Goal: Manage account settings

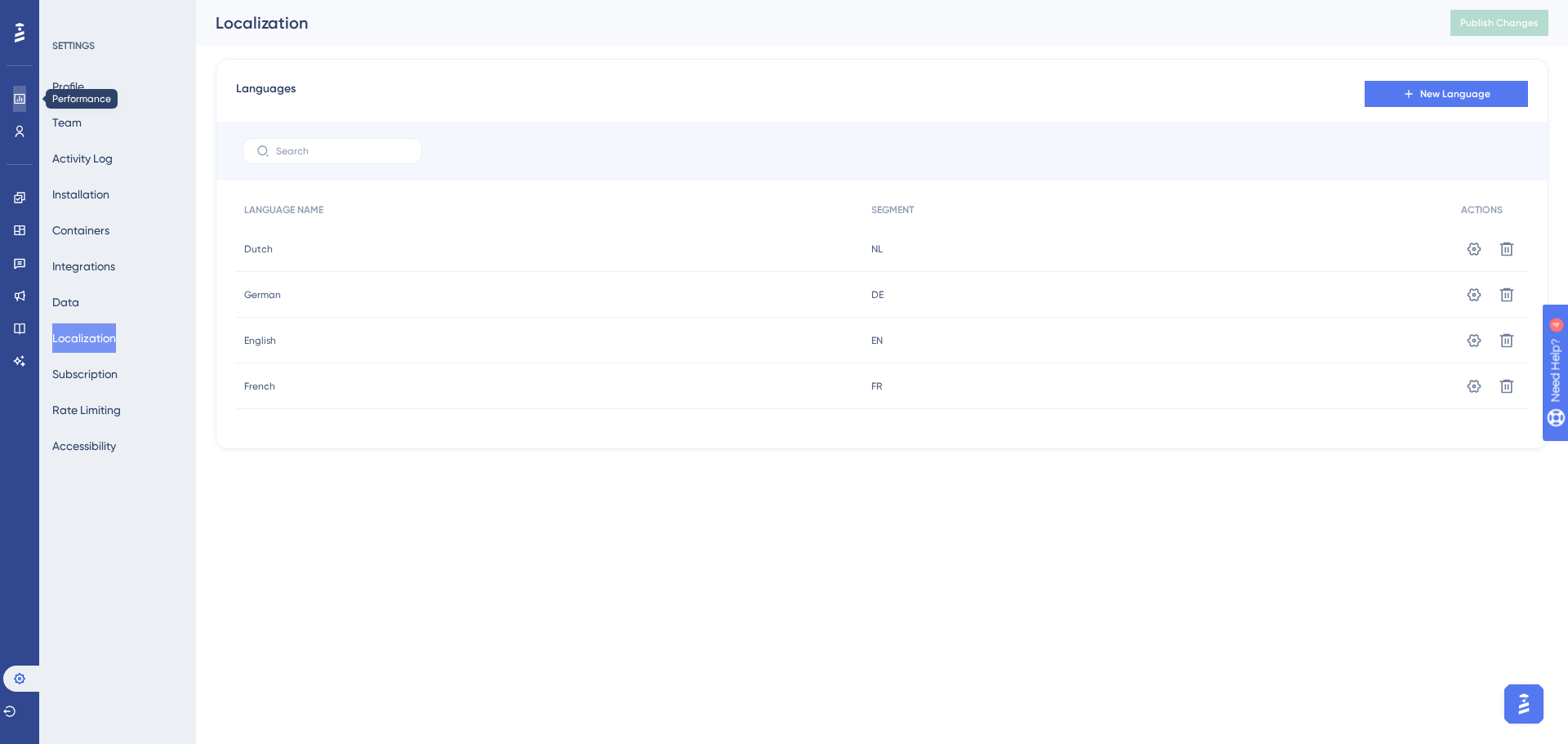
click at [0, 0] on icon at bounding box center [0, 0] width 0 height 0
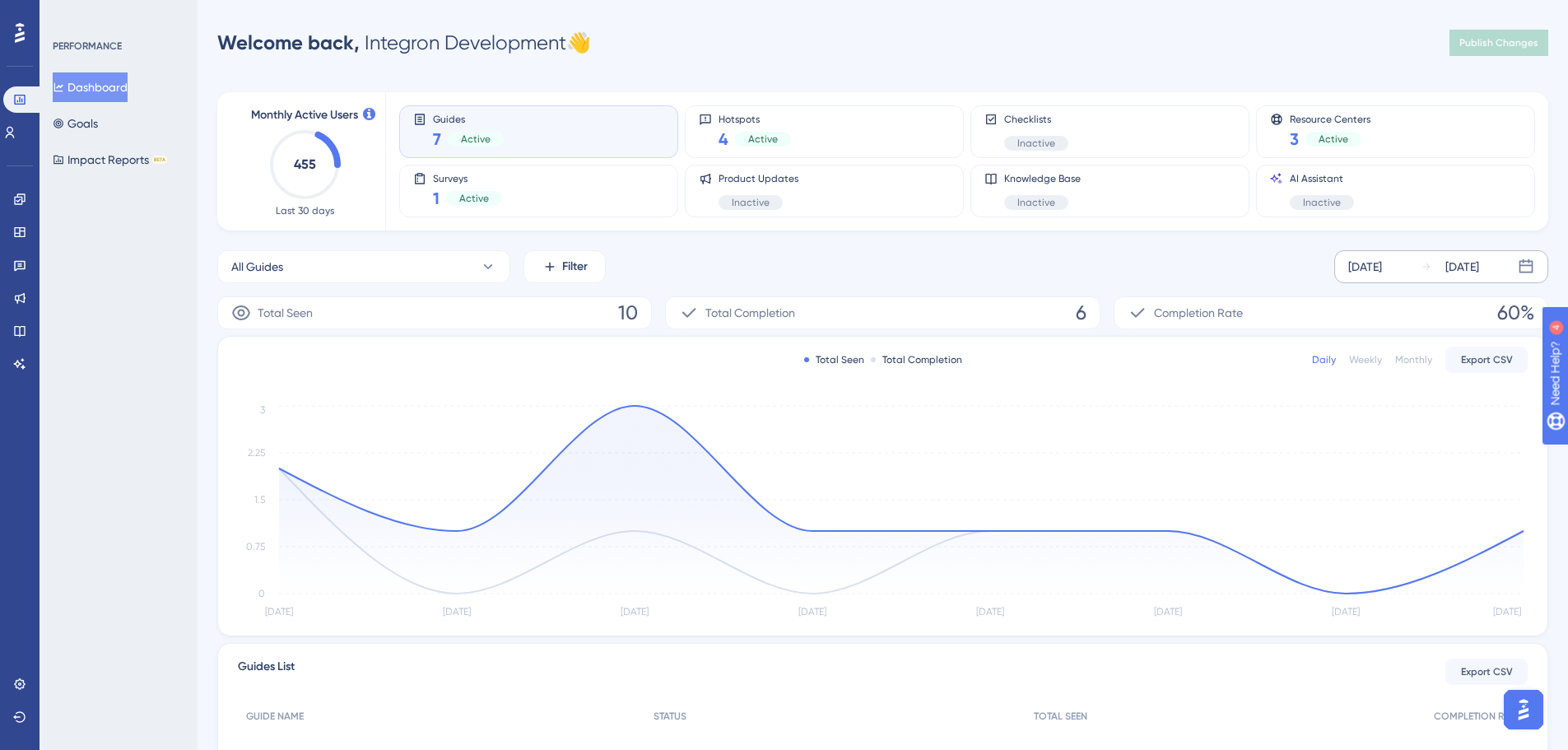
click at [1382, 264] on div "[DATE]" at bounding box center [1365, 266] width 34 height 19
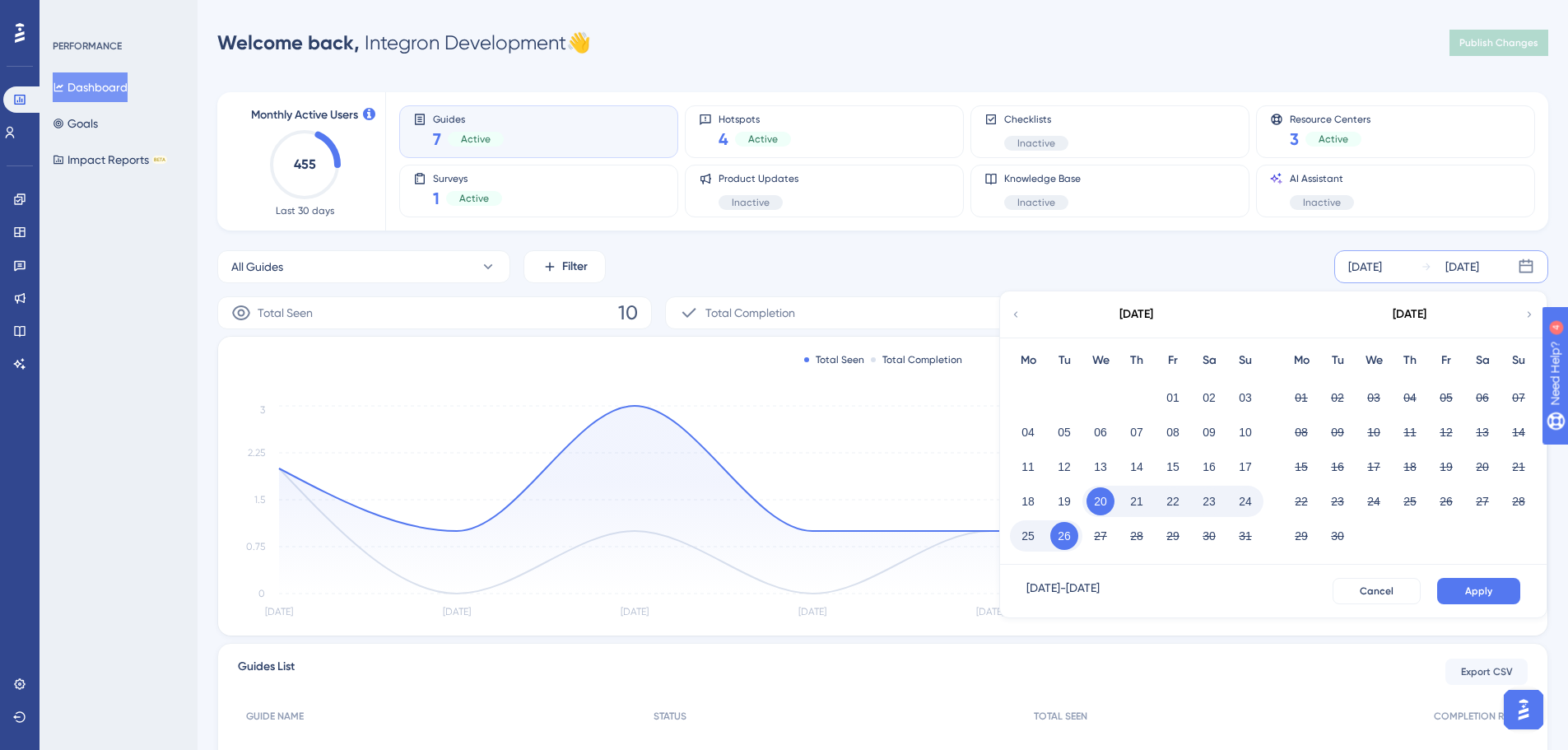
click at [1015, 321] on icon at bounding box center [1016, 314] width 11 height 15
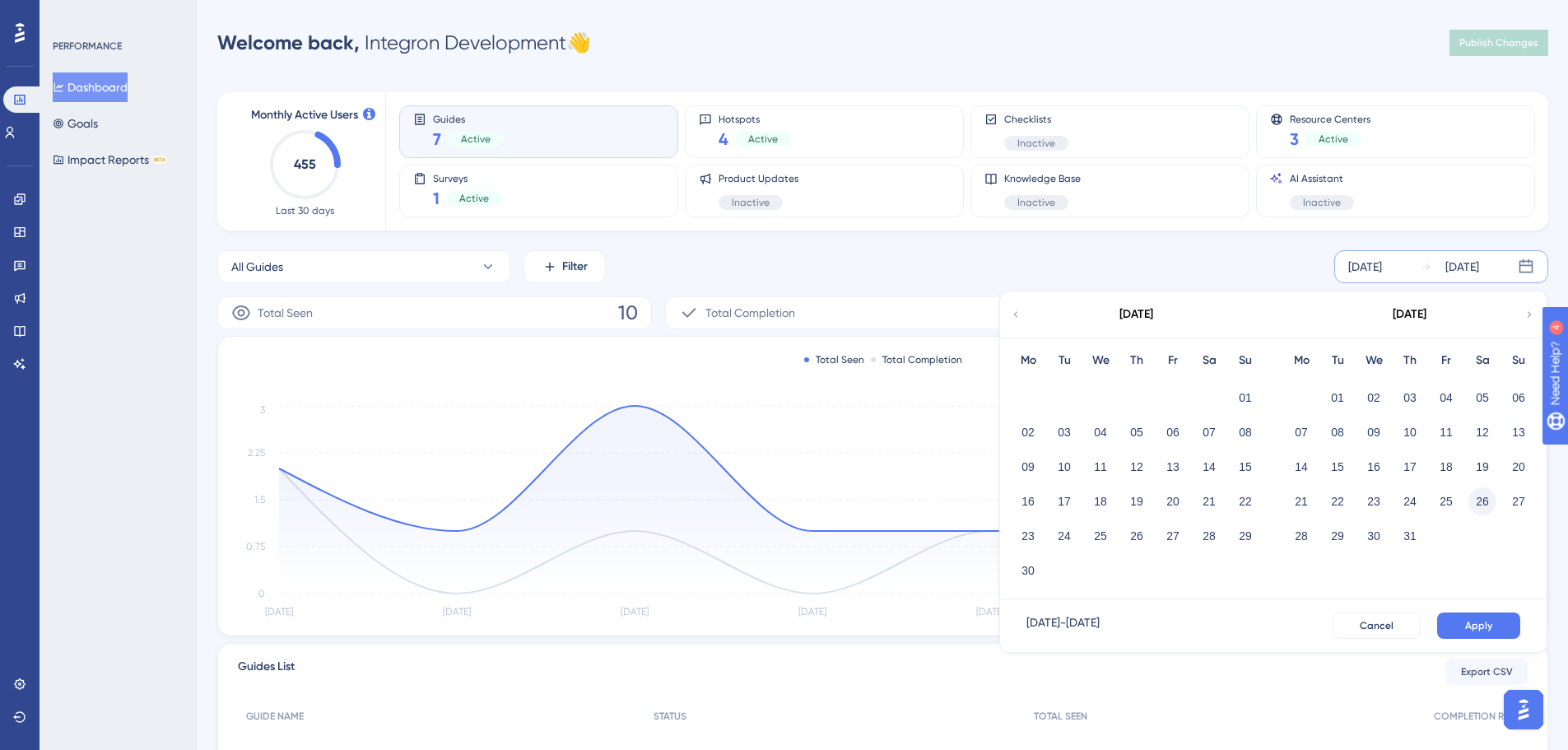
click at [1478, 499] on button "26" at bounding box center [1482, 501] width 28 height 28
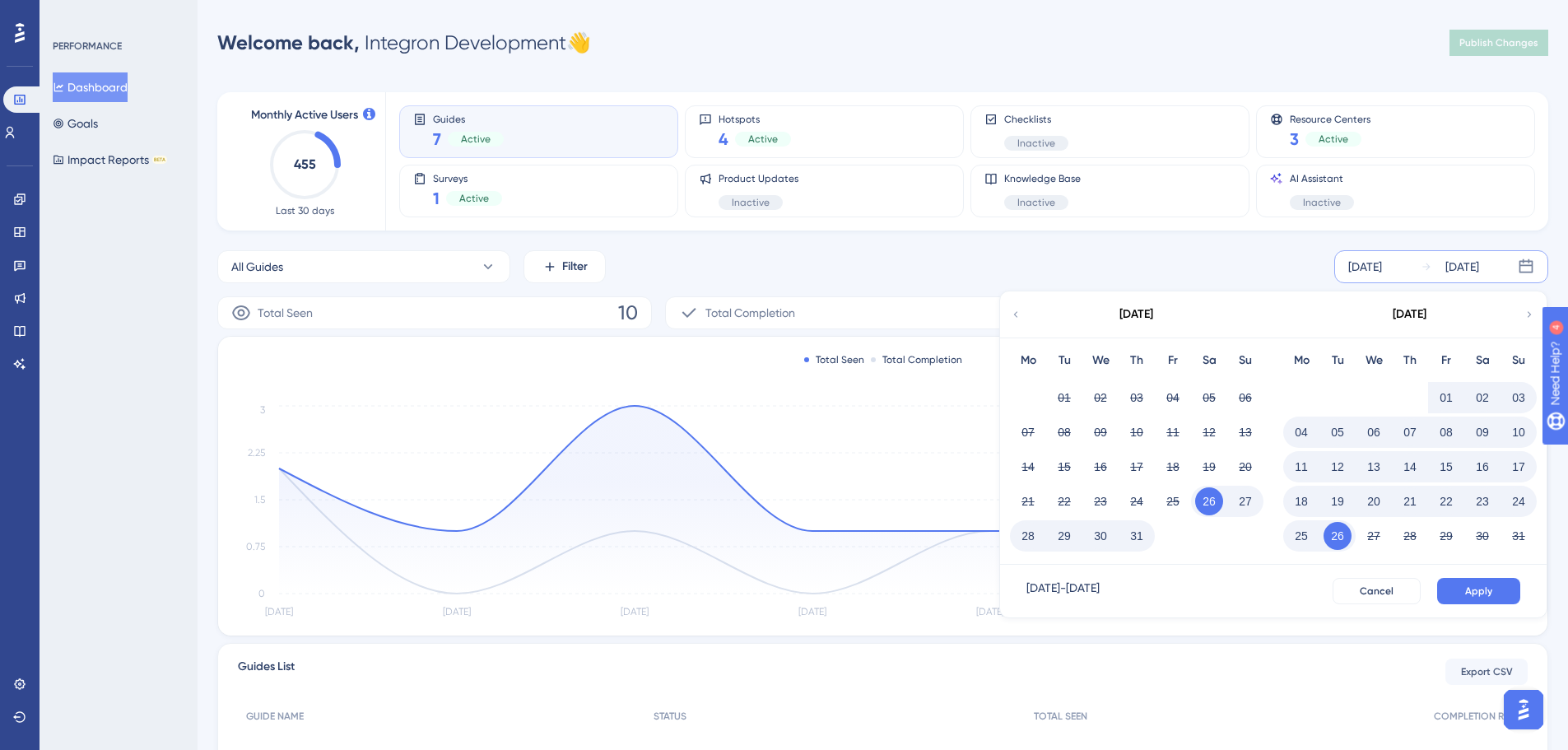
click at [1335, 536] on button "26" at bounding box center [1338, 536] width 28 height 28
click at [1496, 596] on button "Apply" at bounding box center [1479, 591] width 83 height 26
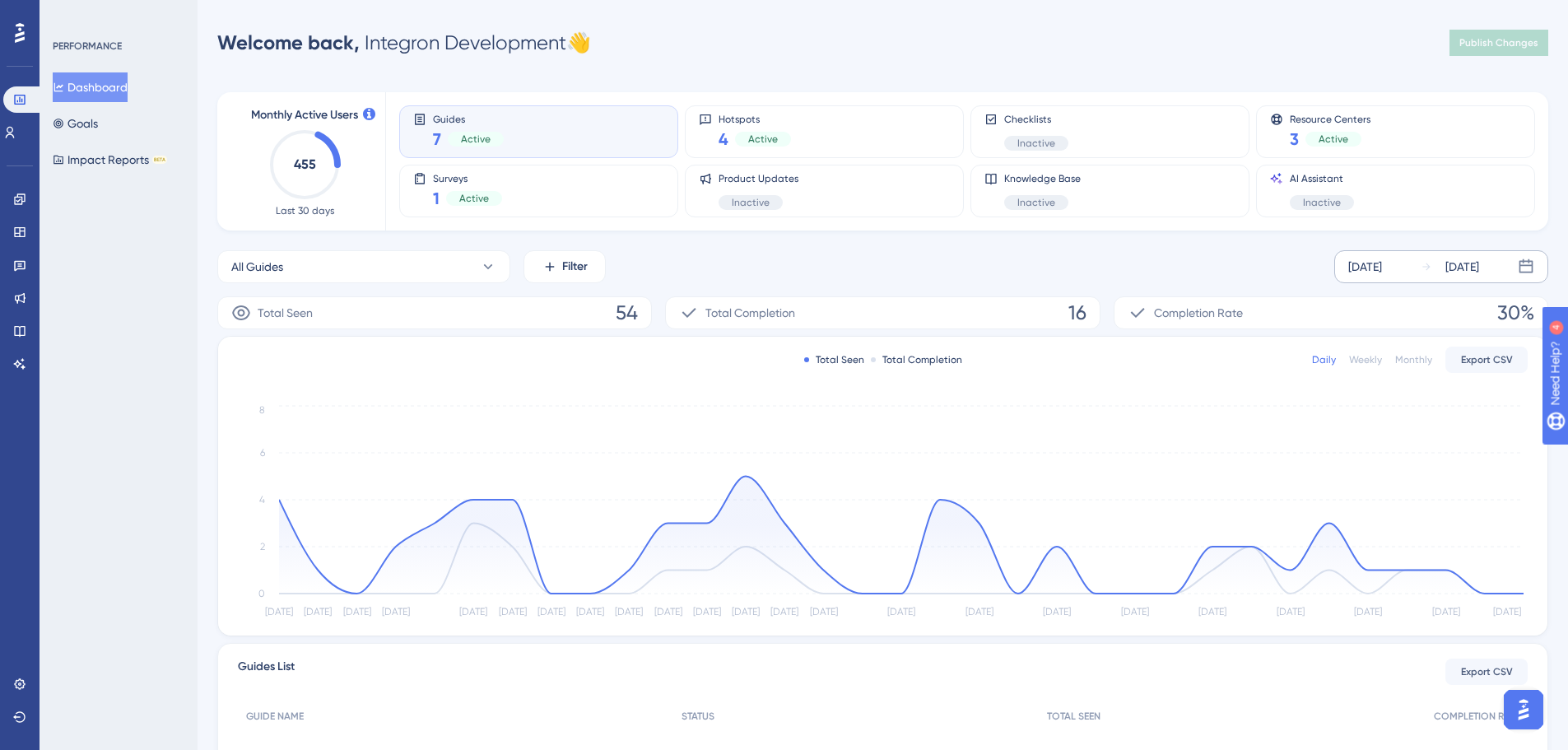
click at [1441, 264] on div "[DATE]" at bounding box center [1450, 266] width 58 height 19
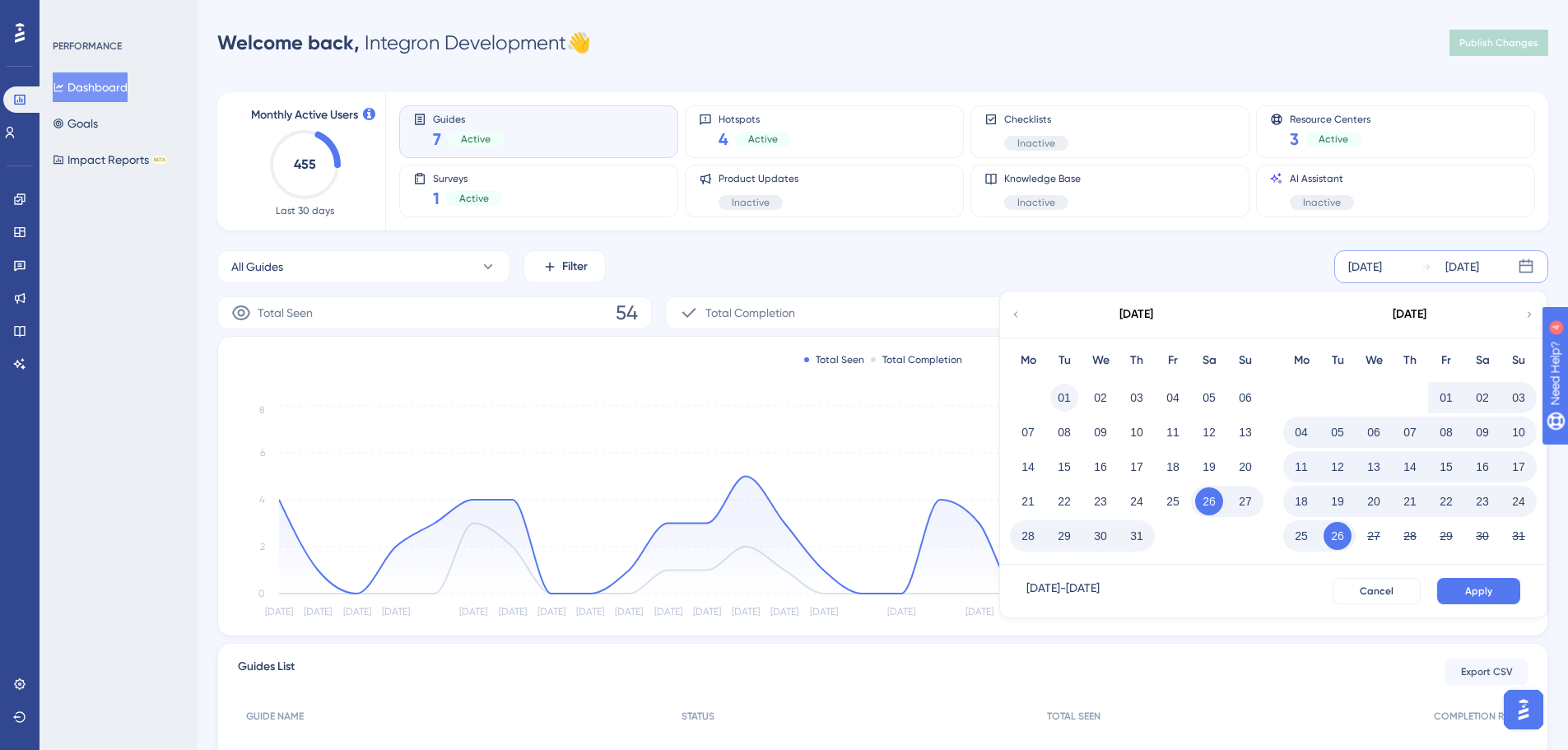
click at [1059, 396] on button "01" at bounding box center [1064, 398] width 28 height 28
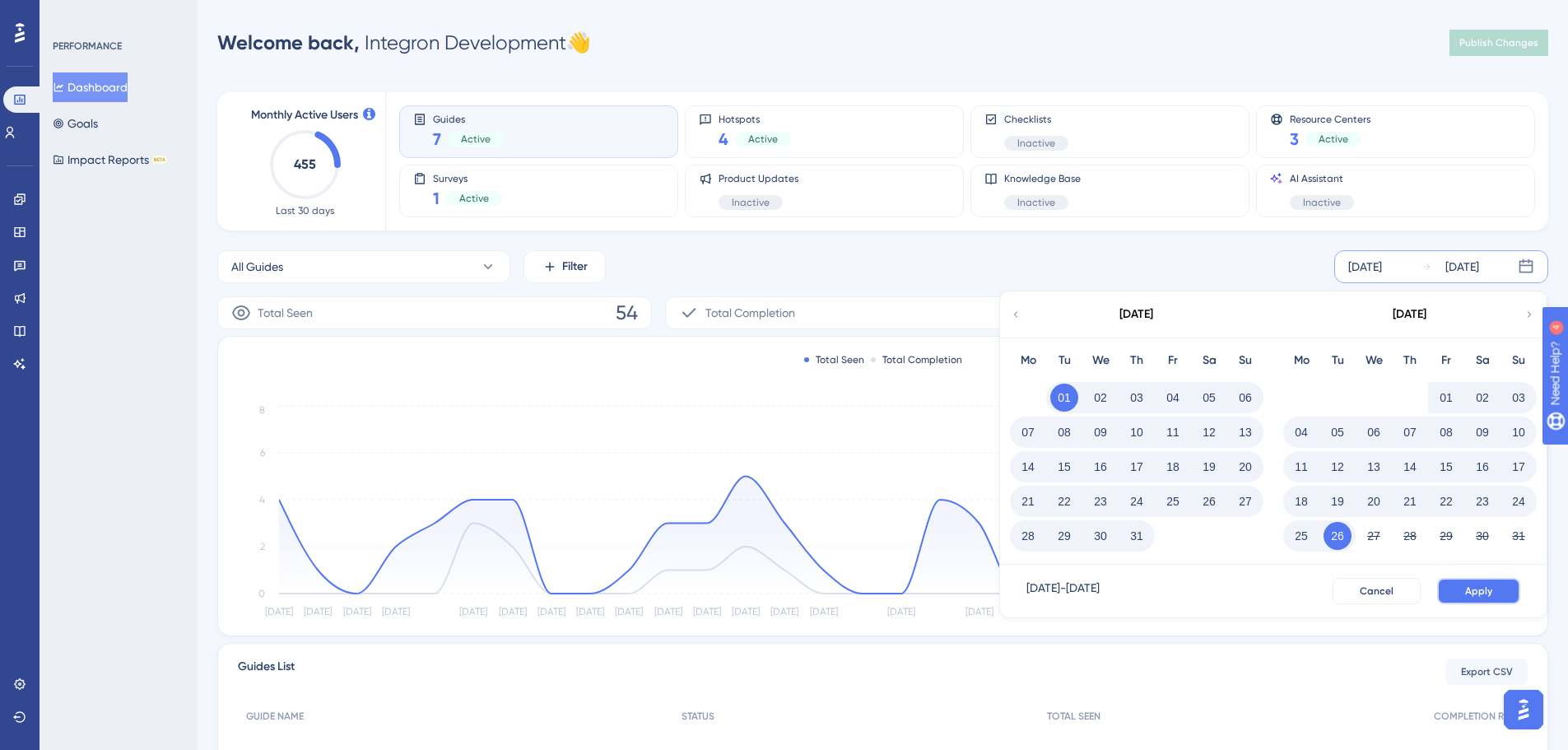
click at [1477, 591] on span "Apply" at bounding box center [1478, 590] width 27 height 13
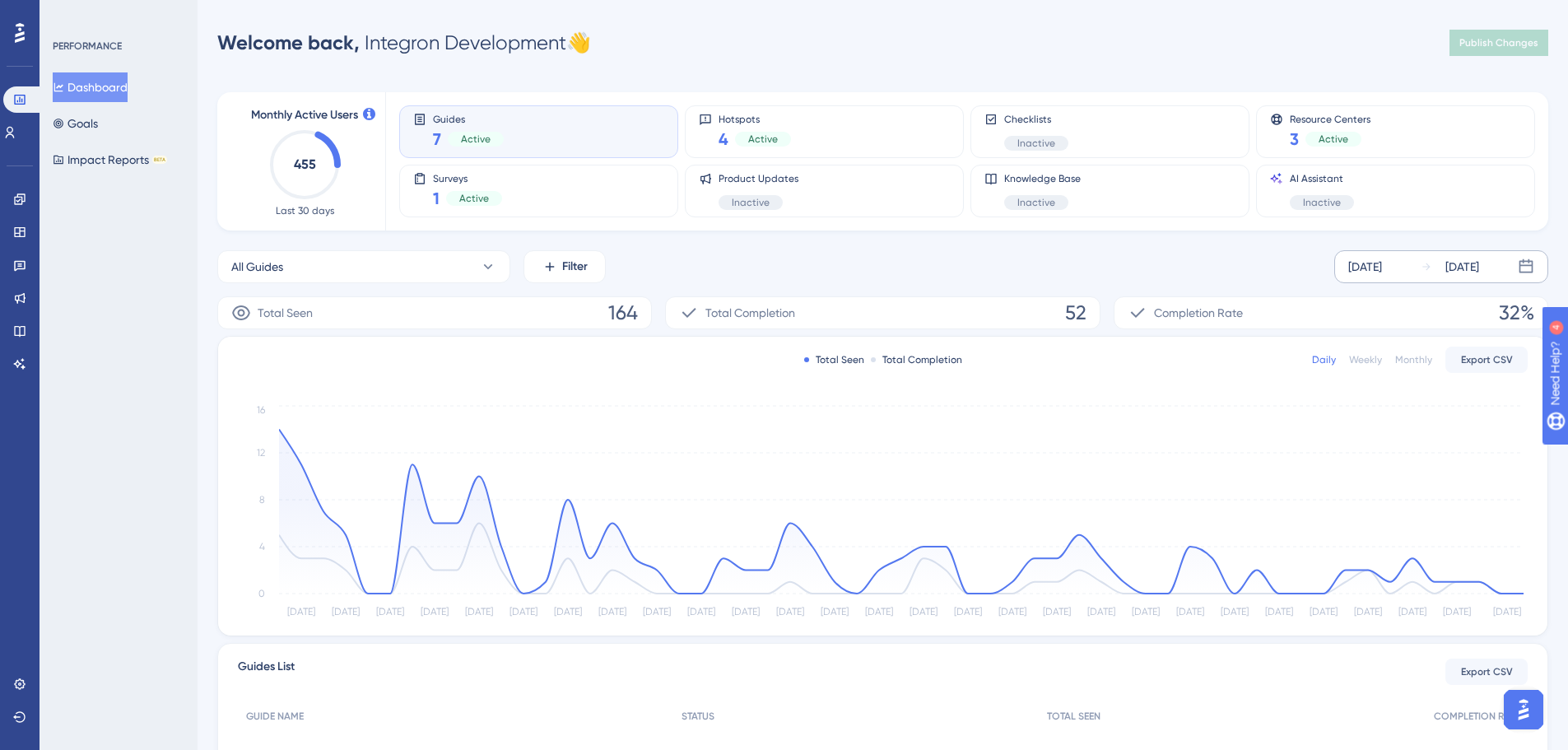
click at [1445, 272] on div "[DATE]" at bounding box center [1462, 266] width 34 height 19
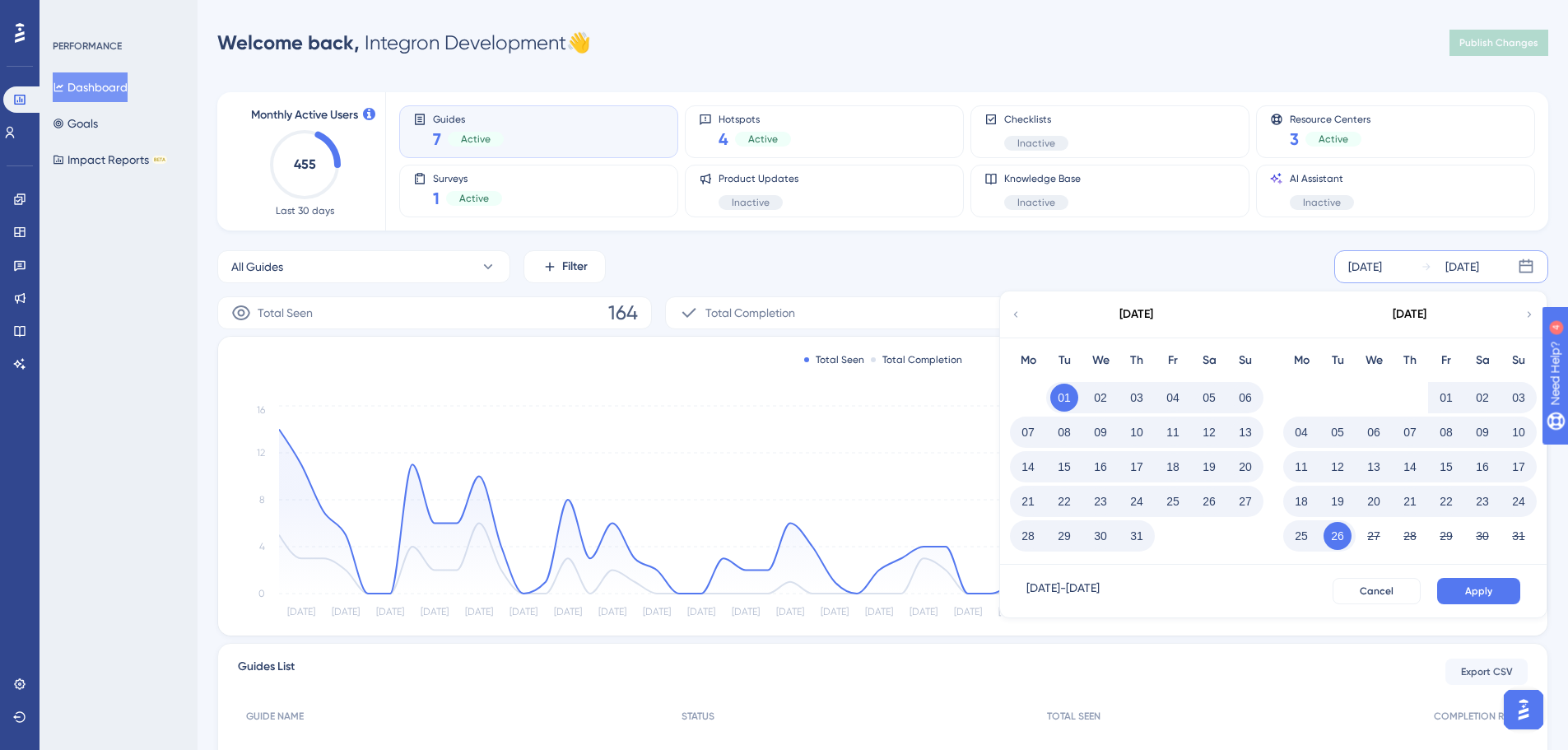
click at [1017, 310] on icon at bounding box center [1016, 314] width 11 height 15
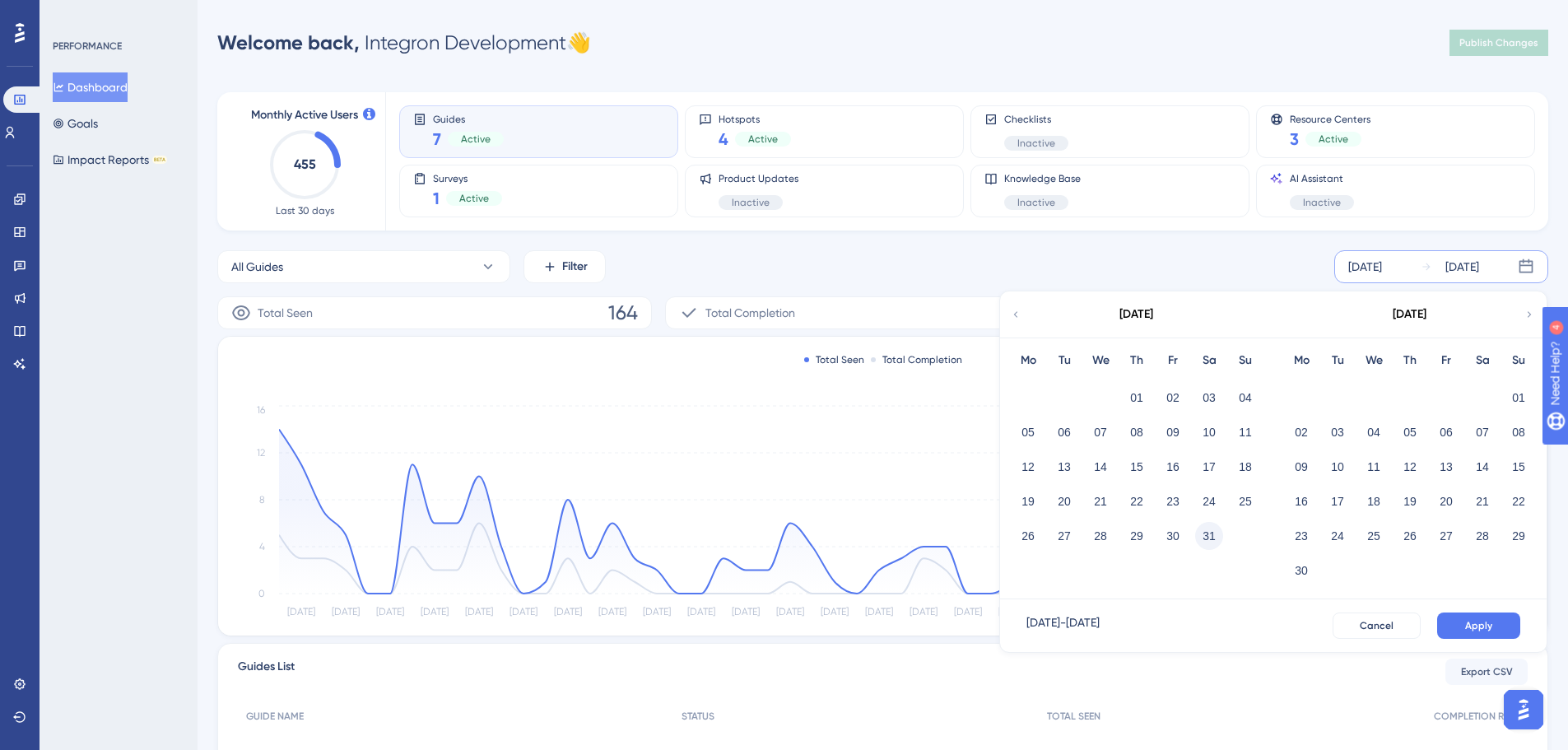
click at [1204, 538] on button "31" at bounding box center [1209, 536] width 28 height 28
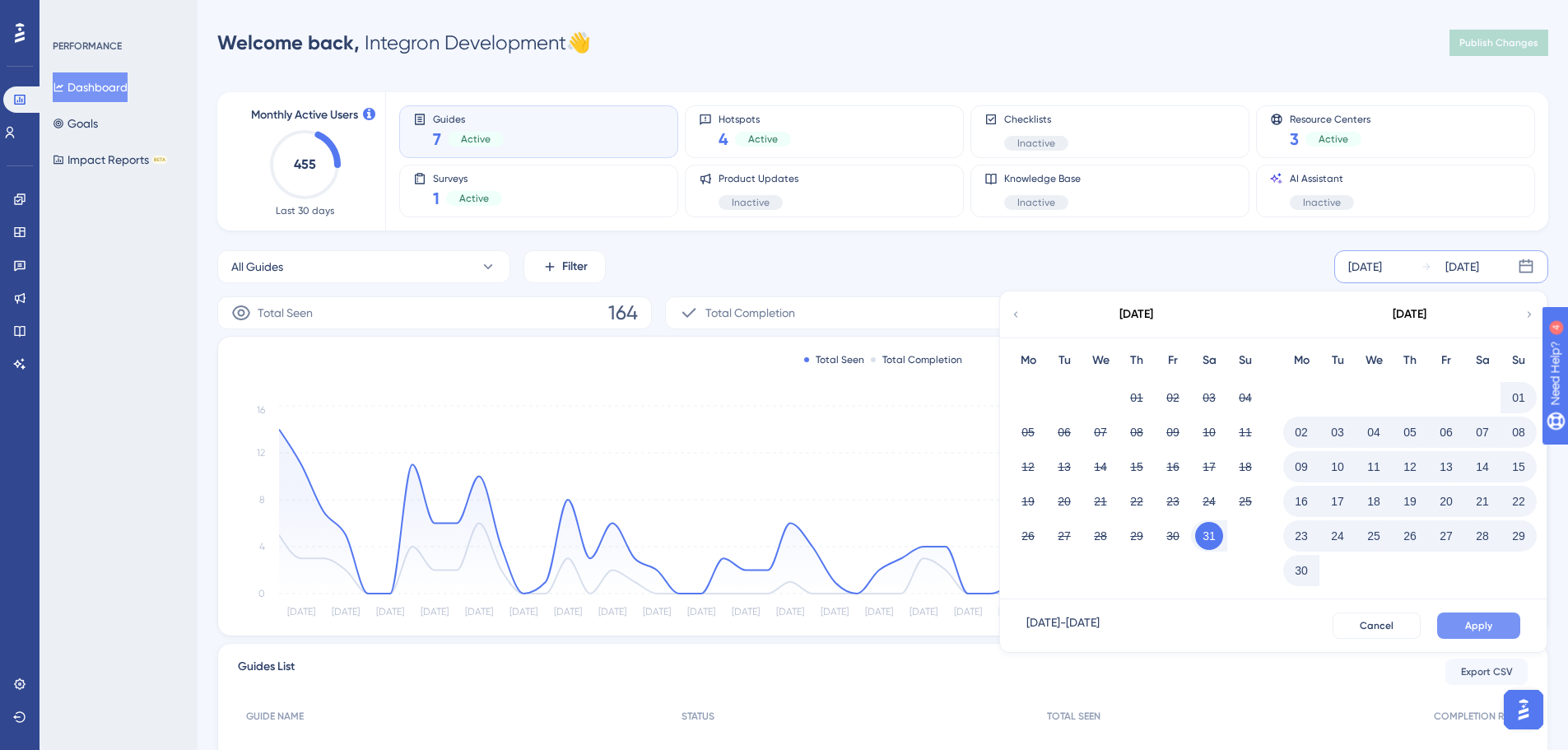
click at [1469, 636] on button "Apply" at bounding box center [1479, 626] width 83 height 26
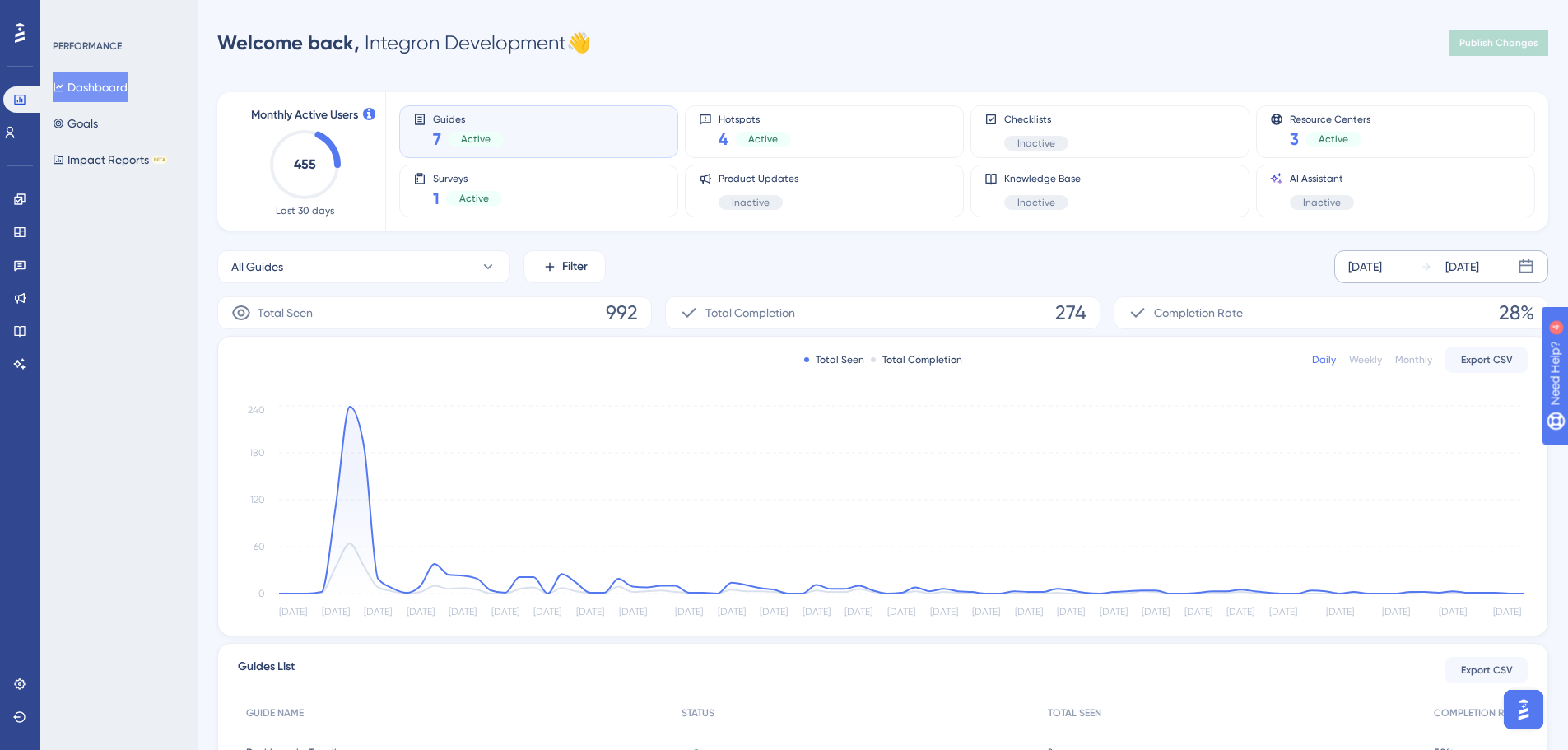
click at [1413, 264] on div "[DATE] [DATE]" at bounding box center [1441, 266] width 214 height 33
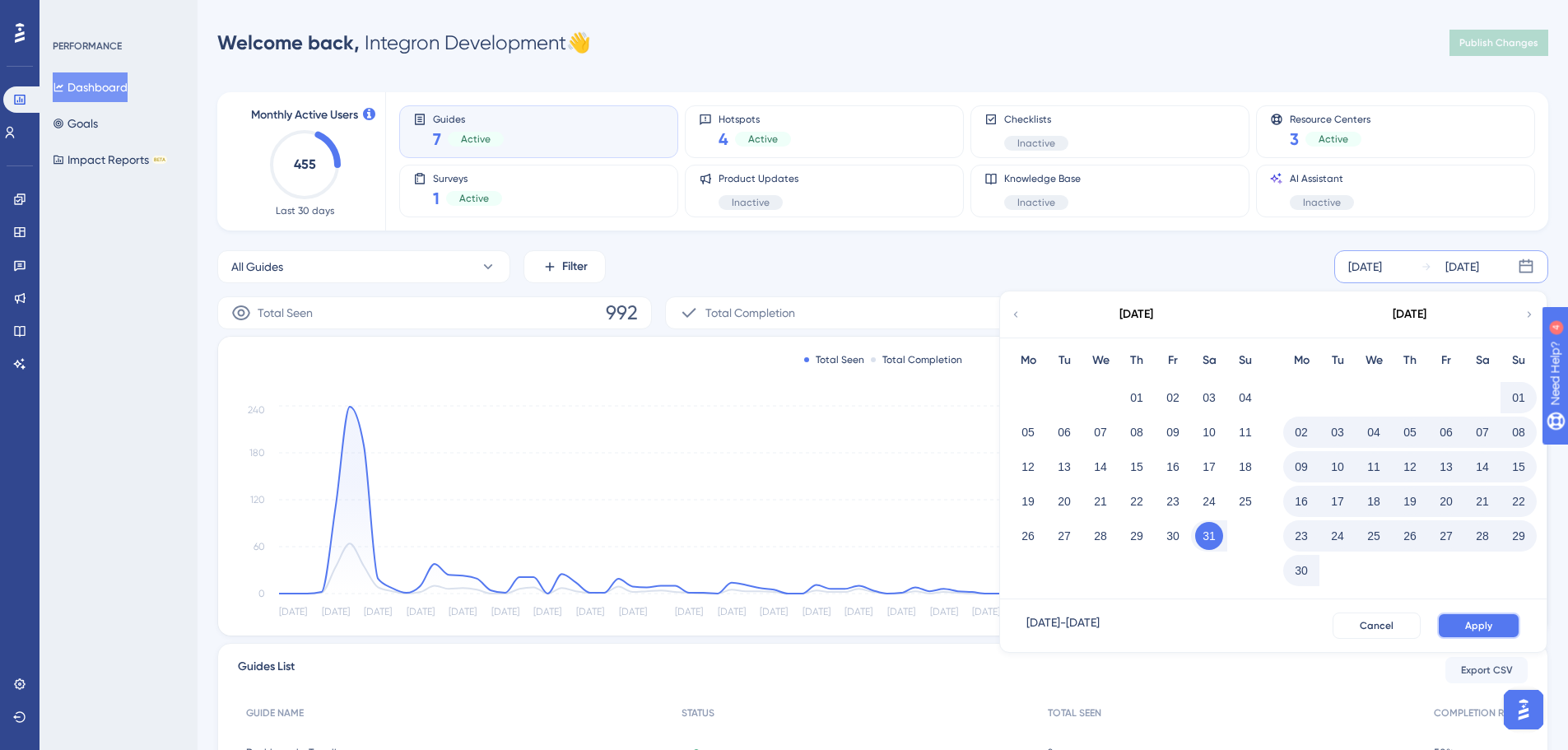
click at [1465, 621] on span "Apply" at bounding box center [1478, 625] width 27 height 13
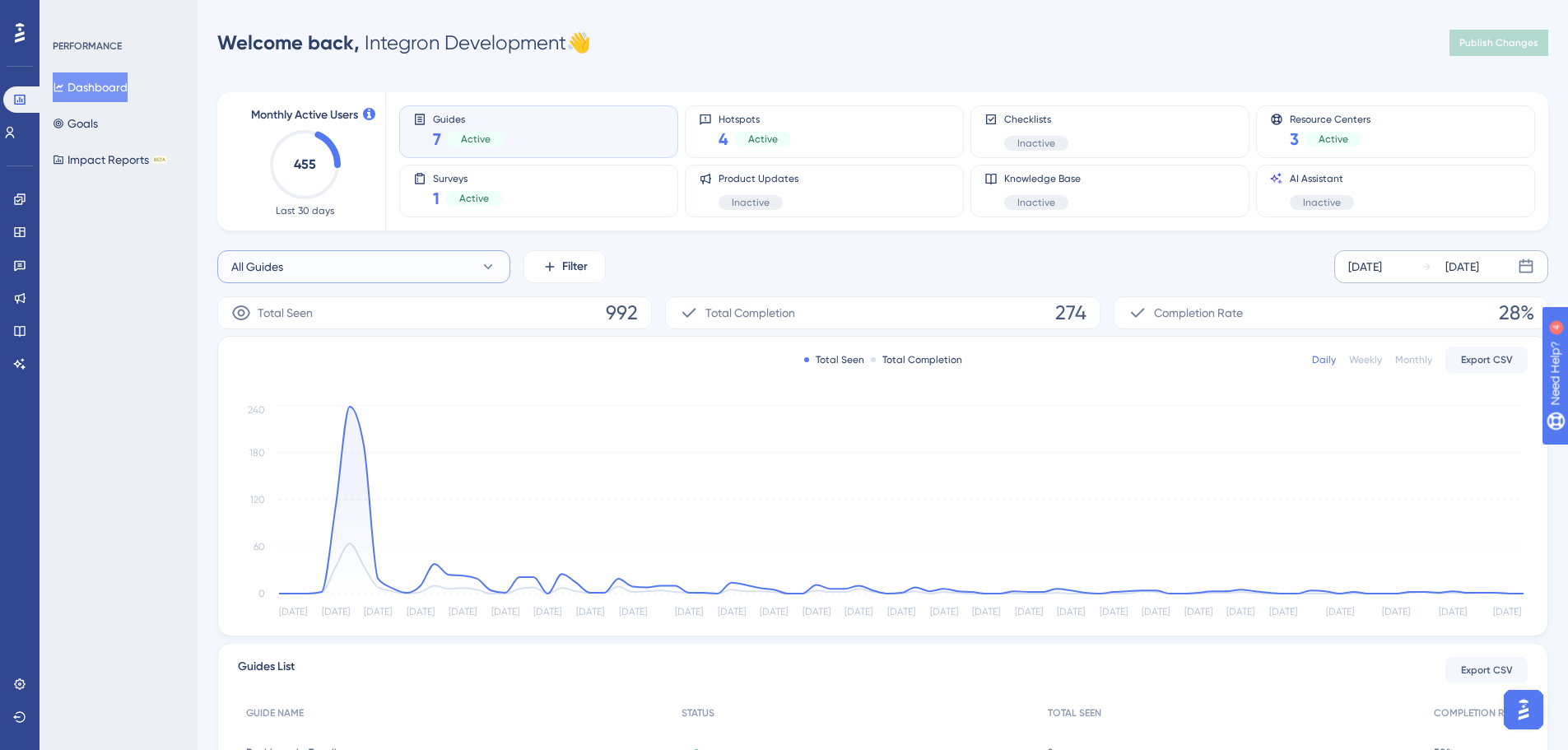
click at [356, 267] on button "All Guides" at bounding box center [364, 266] width 293 height 33
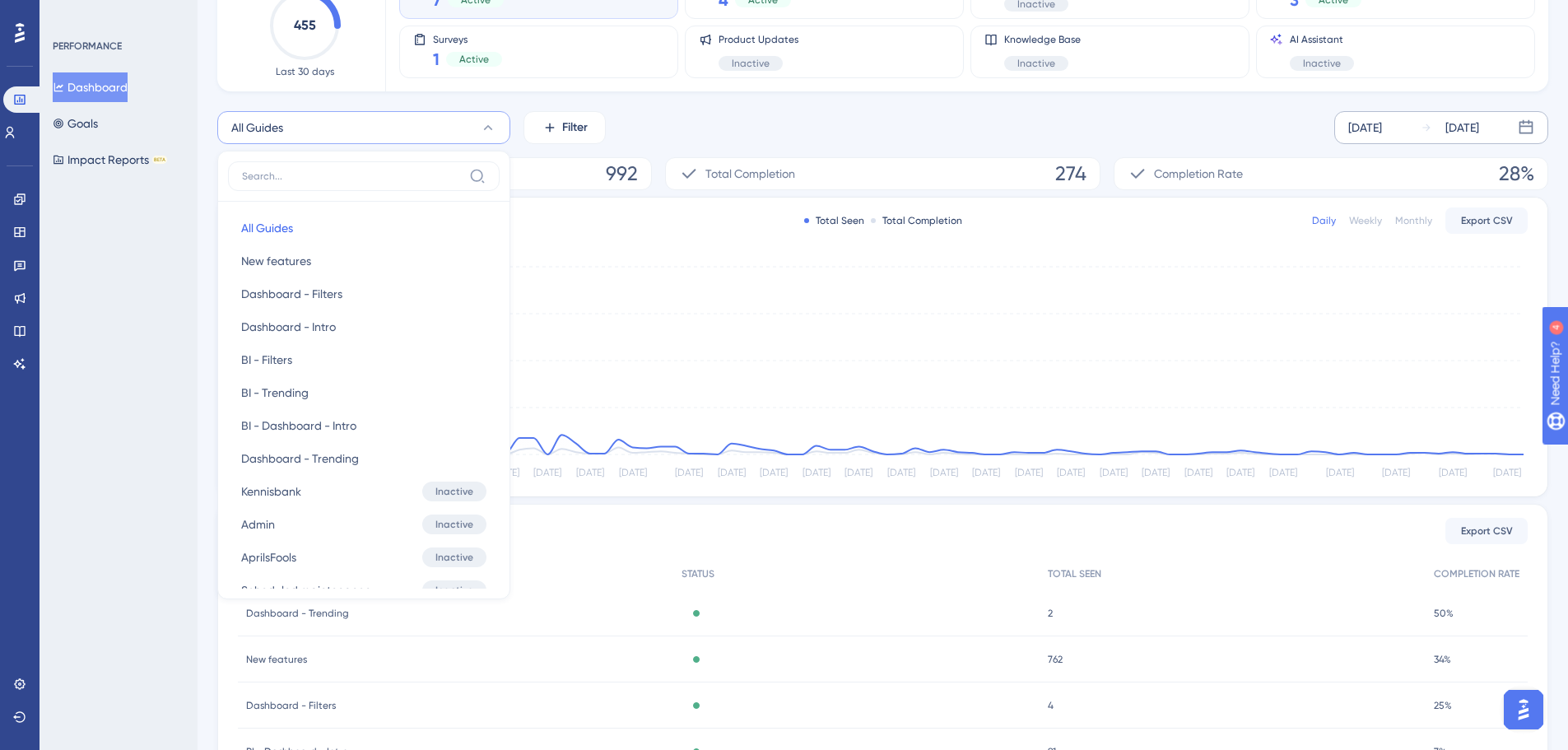
click at [693, 116] on div "All Guides All Guides All Guides New features New features Dashboard - Filters …" at bounding box center [882, 127] width 1331 height 33
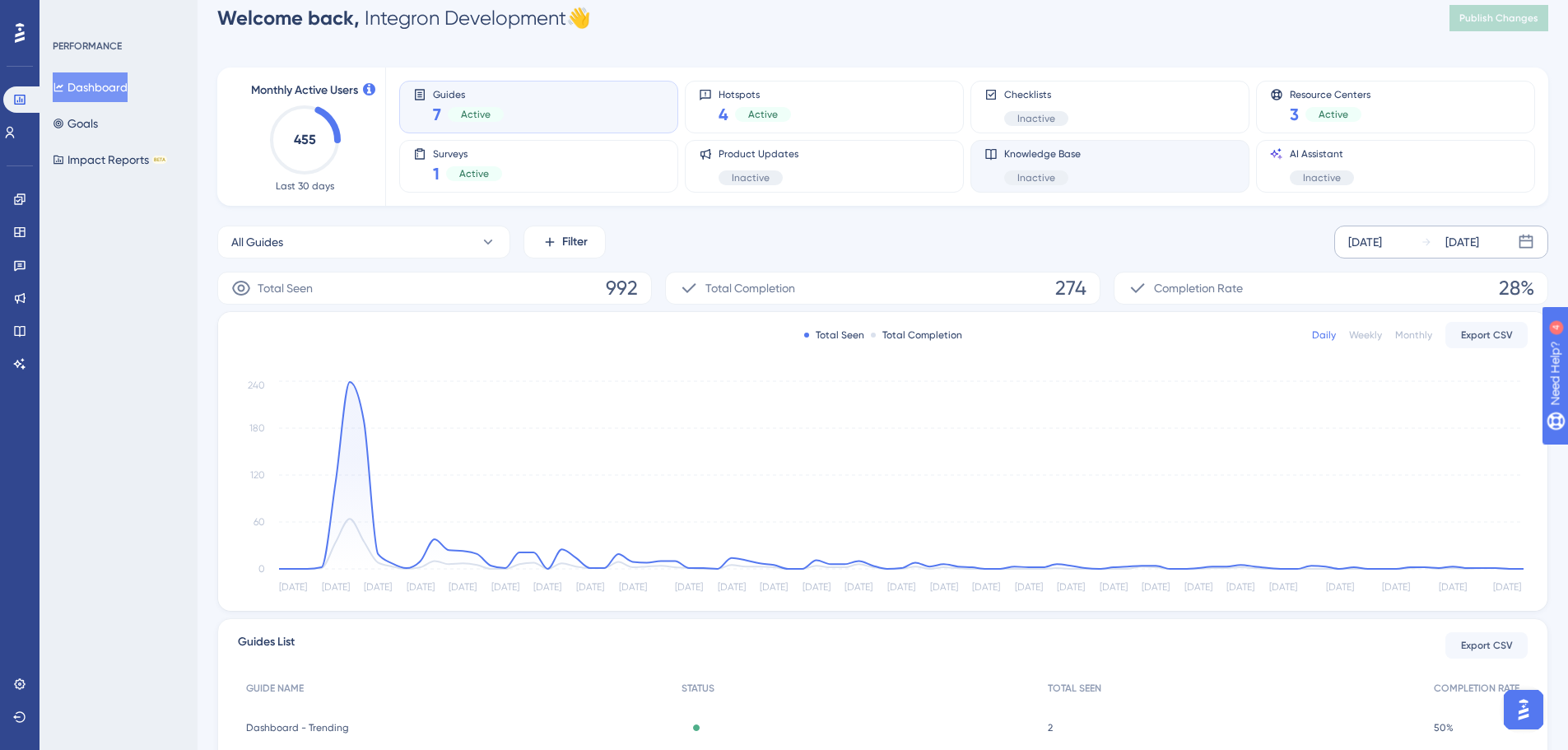
scroll to position [0, 0]
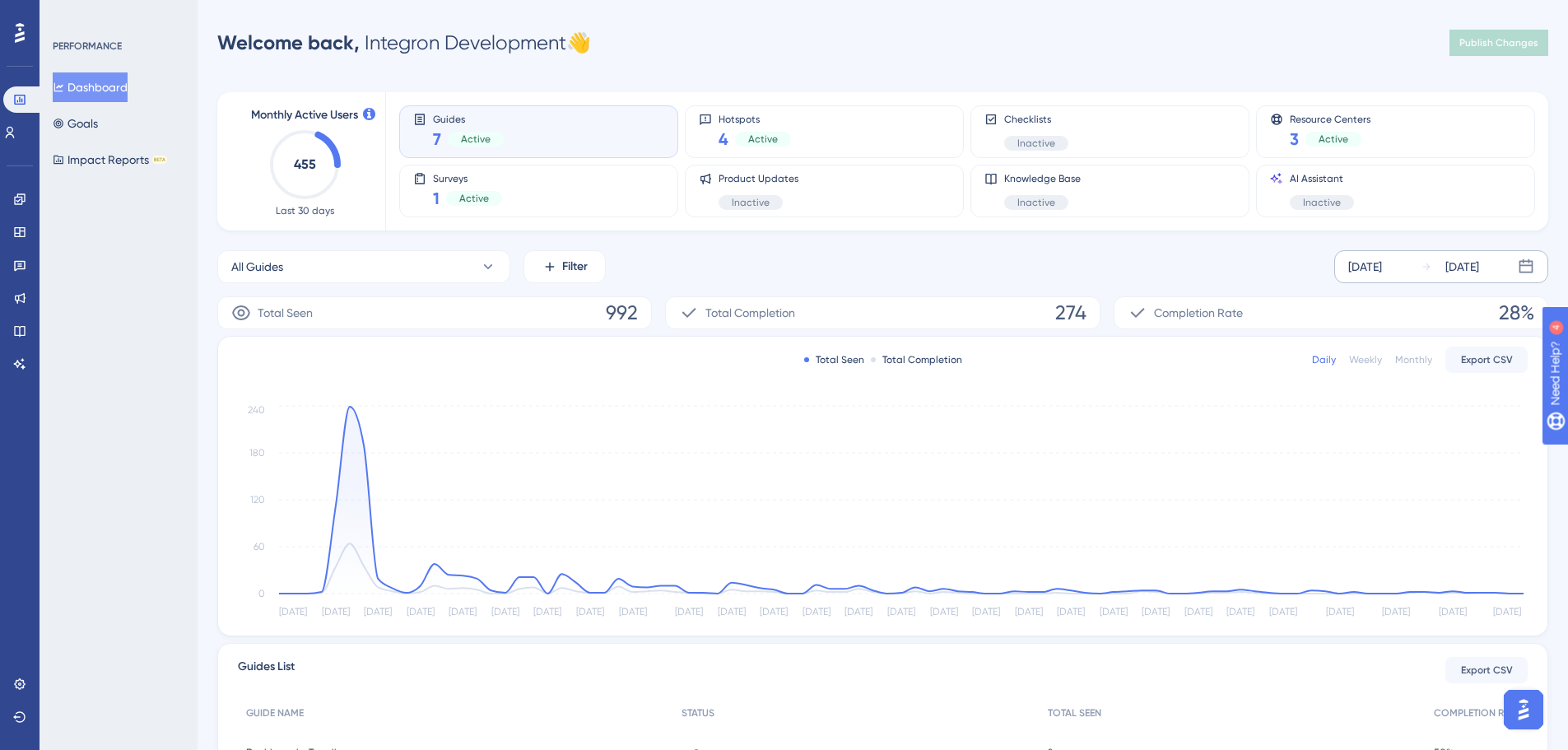
click at [1441, 262] on div "[DATE]" at bounding box center [1450, 266] width 58 height 19
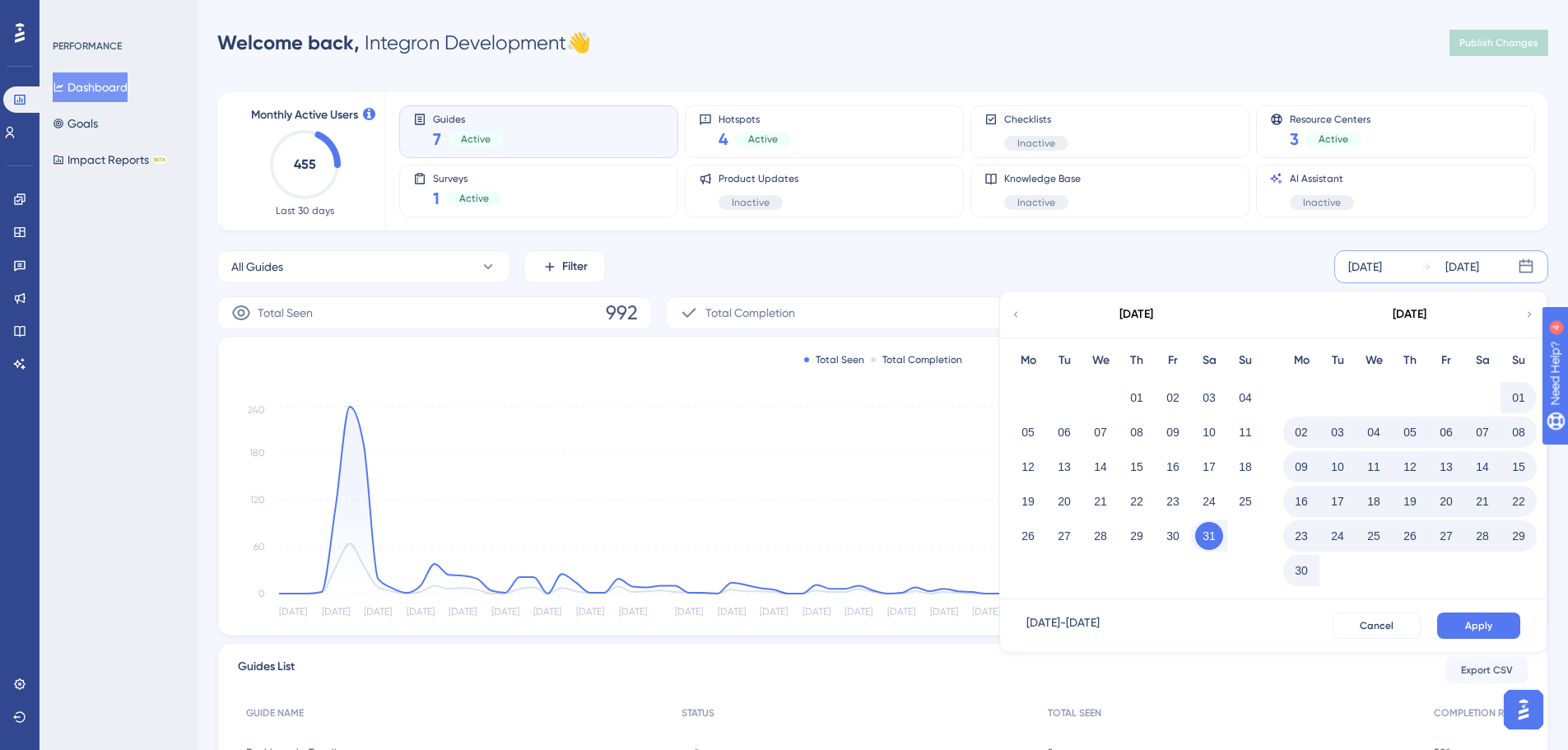
click at [1308, 568] on button "30" at bounding box center [1302, 571] width 28 height 28
click at [1377, 515] on div "23" at bounding box center [1373, 500] width 36 height 31
click at [1407, 545] on button "31" at bounding box center [1410, 536] width 28 height 28
click at [1416, 548] on button "31" at bounding box center [1410, 536] width 28 height 28
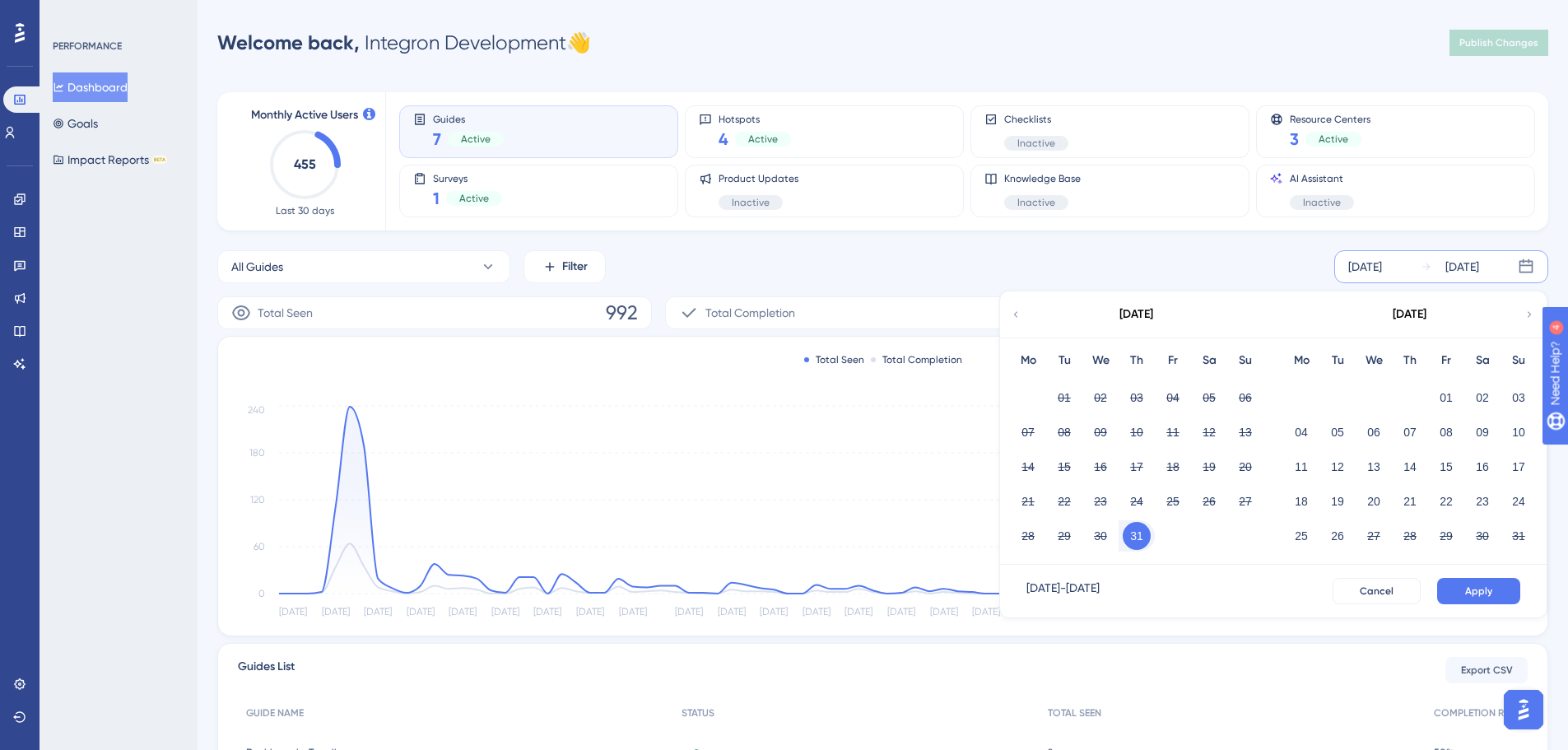
click at [1008, 311] on div "[DATE]" at bounding box center [1136, 314] width 272 height 46
click at [1342, 530] on button "26" at bounding box center [1338, 536] width 28 height 28
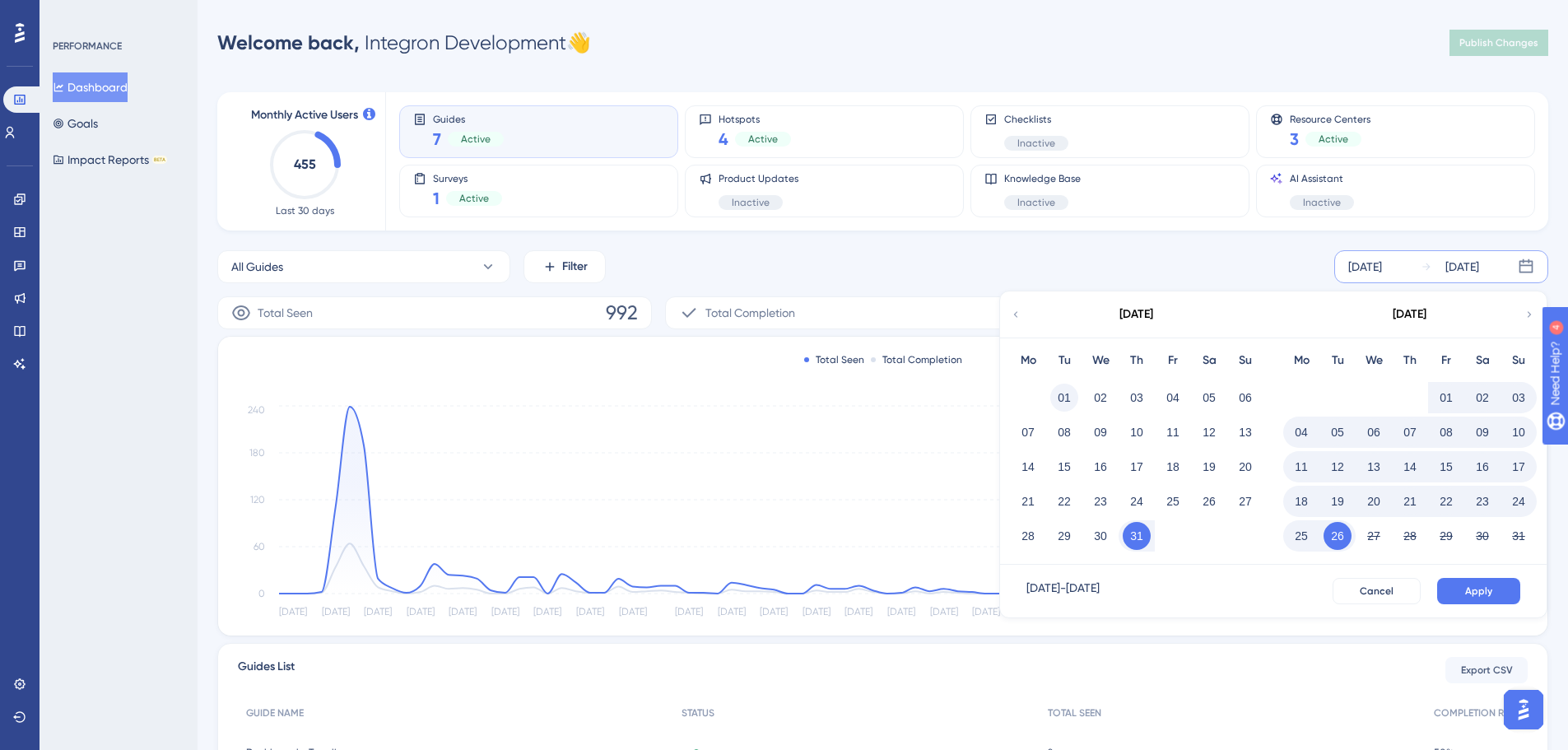
click at [1060, 409] on button "01" at bounding box center [1064, 398] width 28 height 28
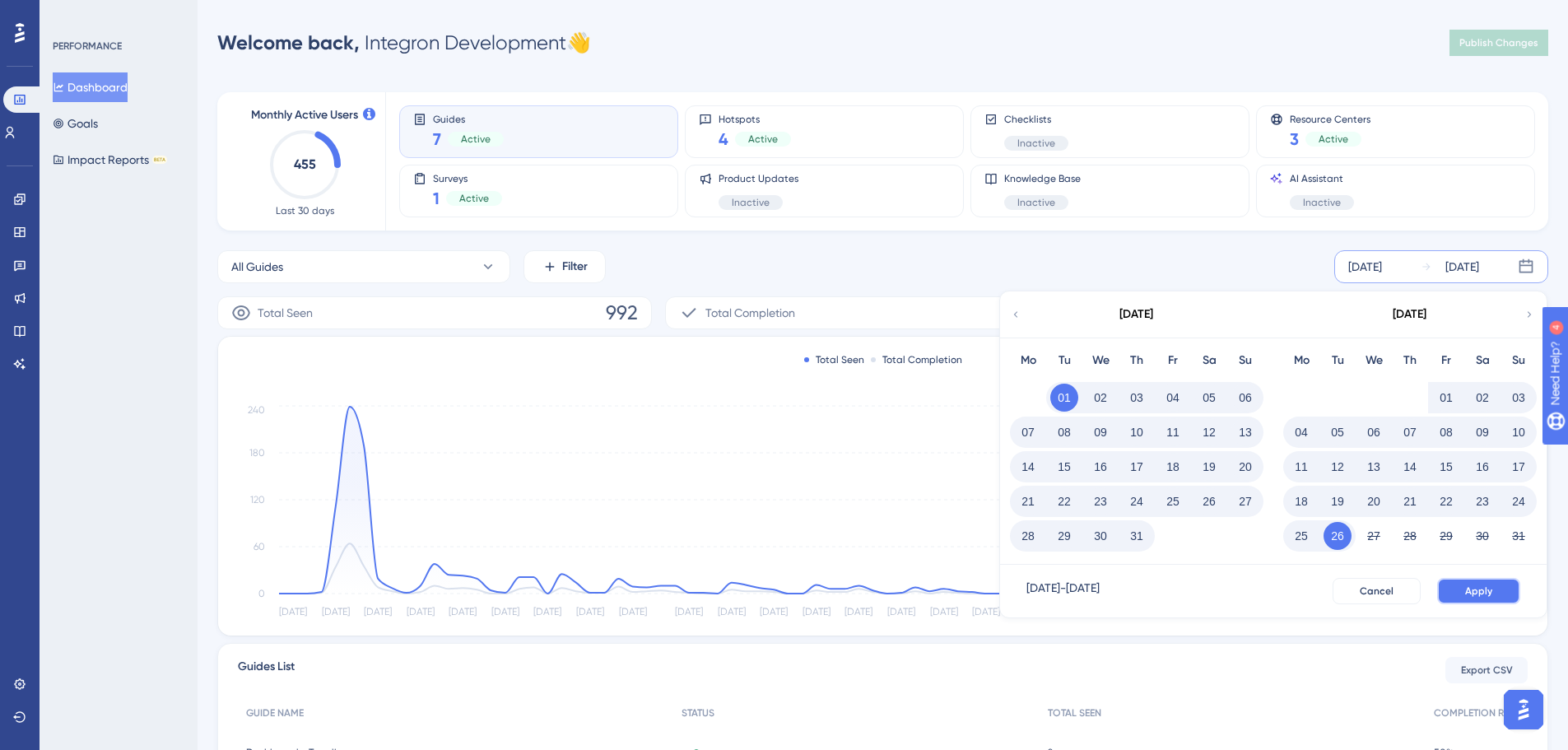
click at [1496, 590] on button "Apply" at bounding box center [1479, 591] width 83 height 26
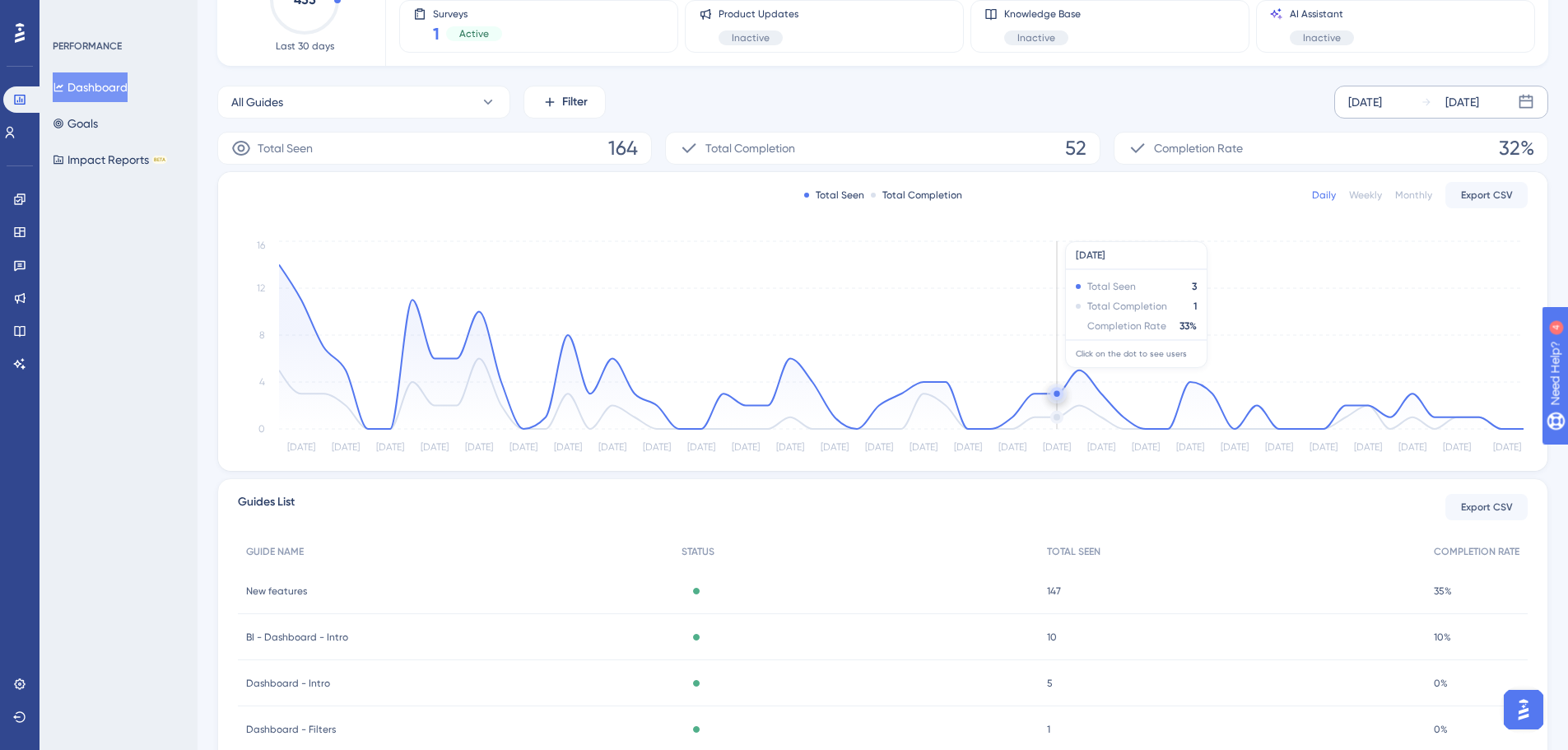
scroll to position [82, 0]
